Goal: Find specific page/section: Find specific page/section

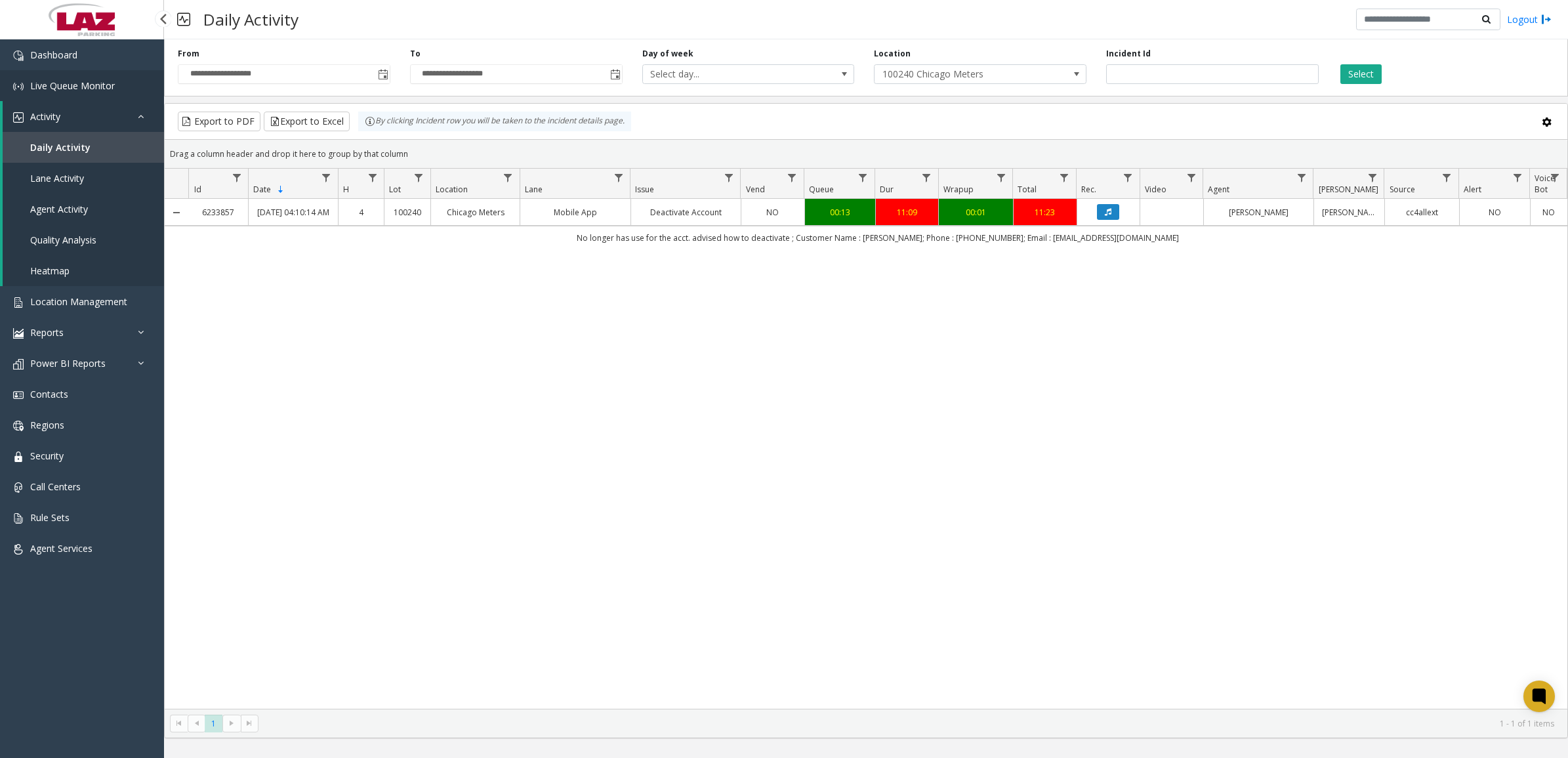
click at [67, 86] on span "Live Queue Monitor" at bounding box center [72, 85] width 85 height 13
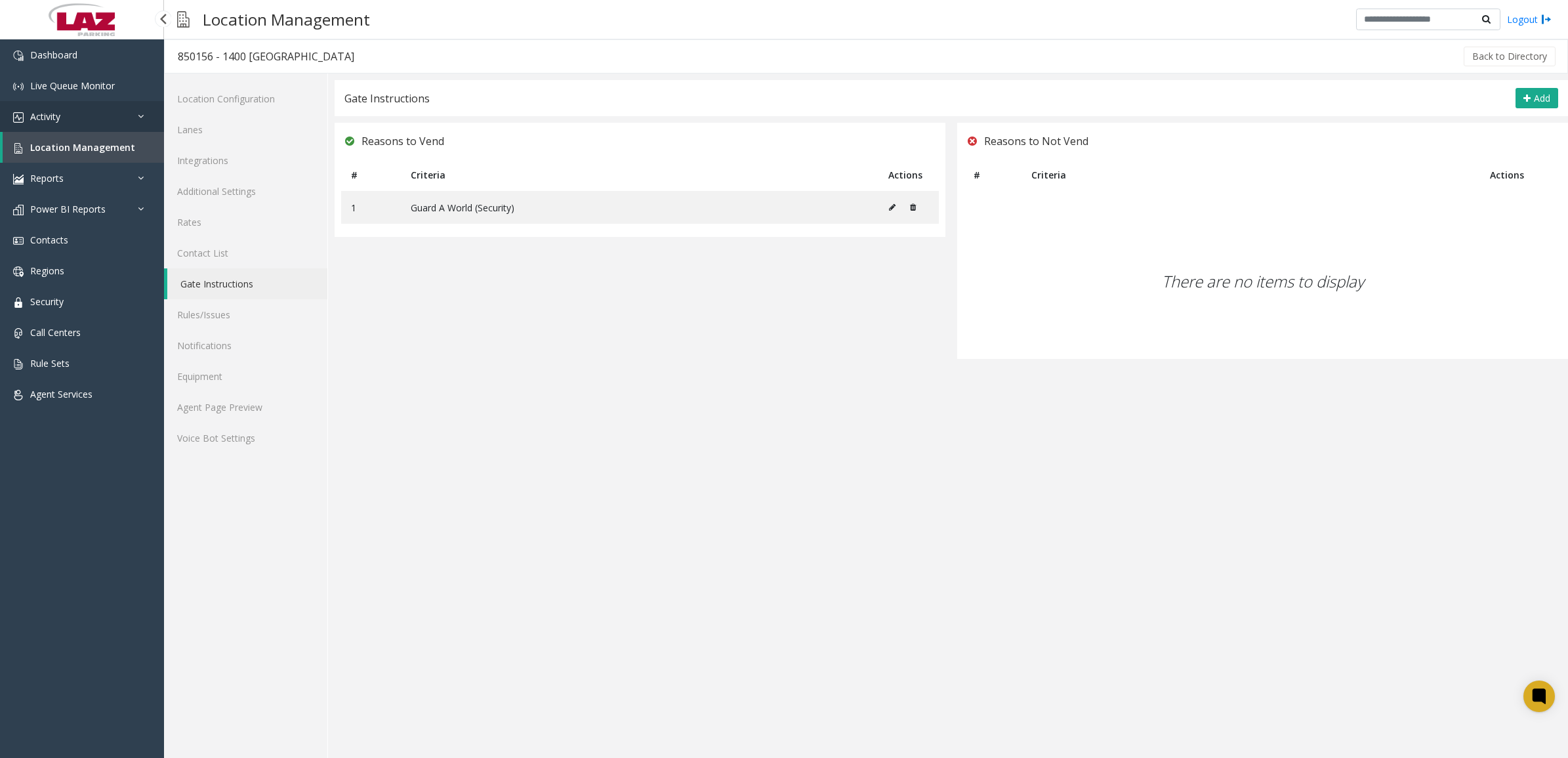
click at [80, 116] on link "Activity" at bounding box center [82, 116] width 164 height 31
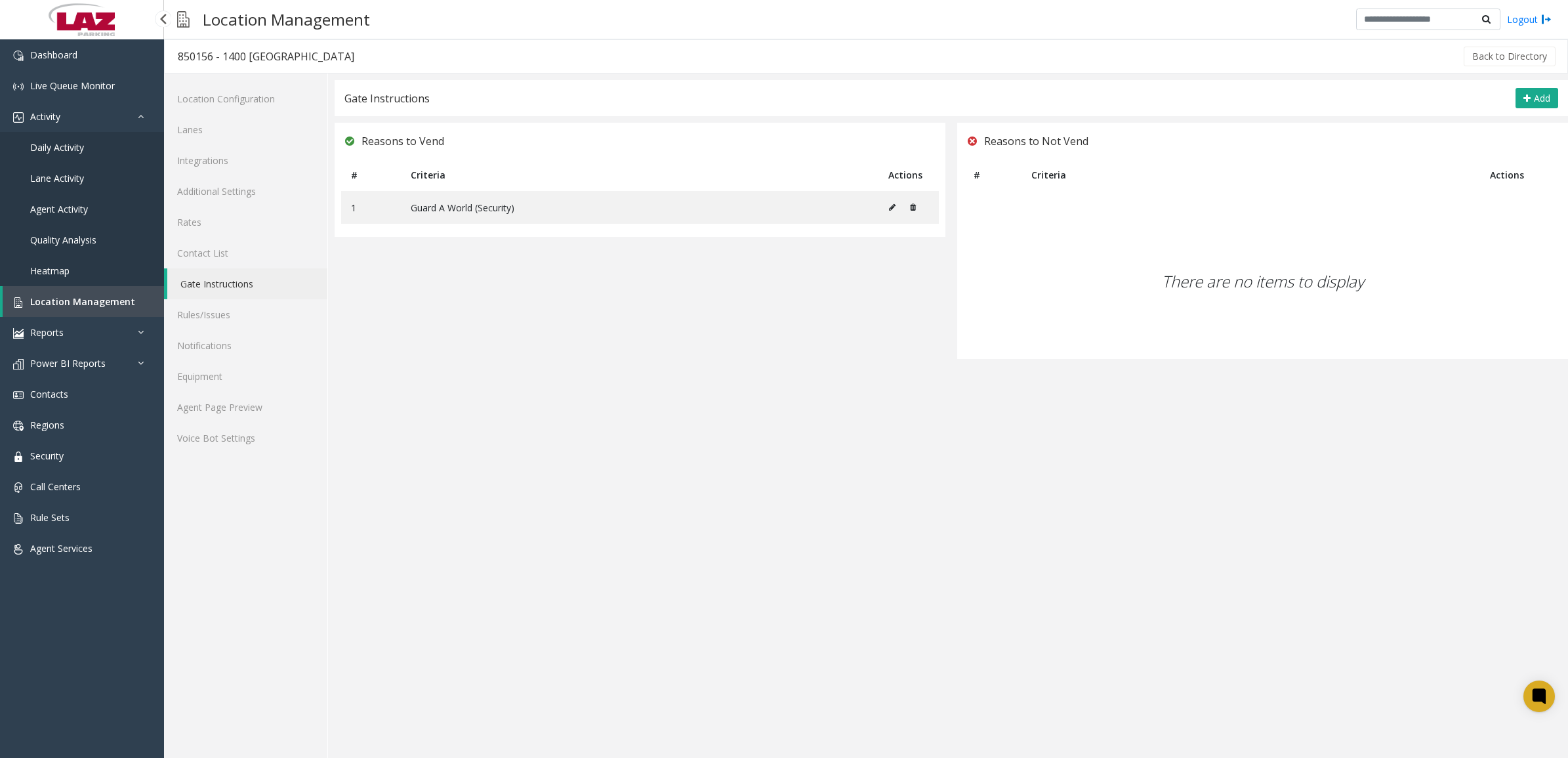
click at [86, 143] on link "Daily Activity" at bounding box center [82, 147] width 164 height 31
